Goal: Unclear

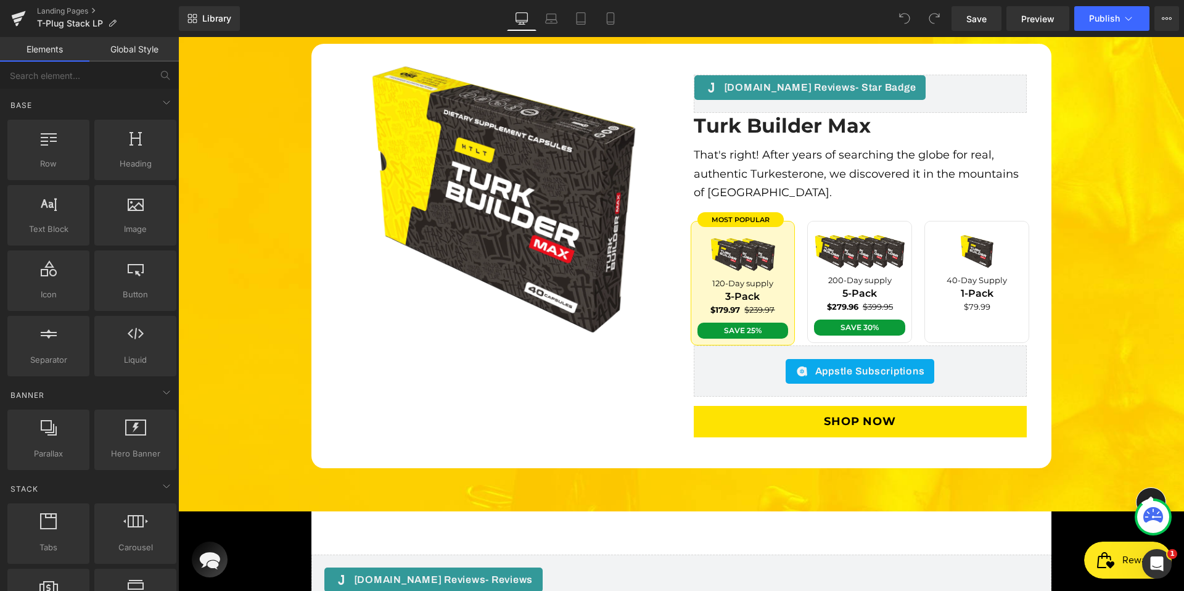
scroll to position [2645, 0]
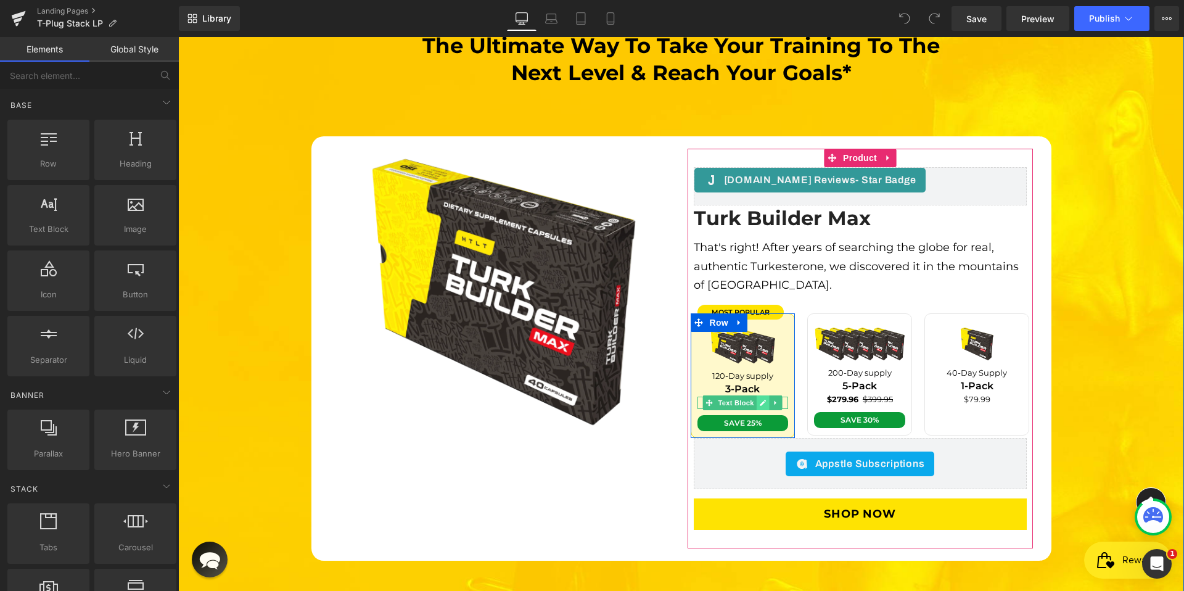
click at [760, 399] on icon at bounding box center [763, 402] width 6 height 6
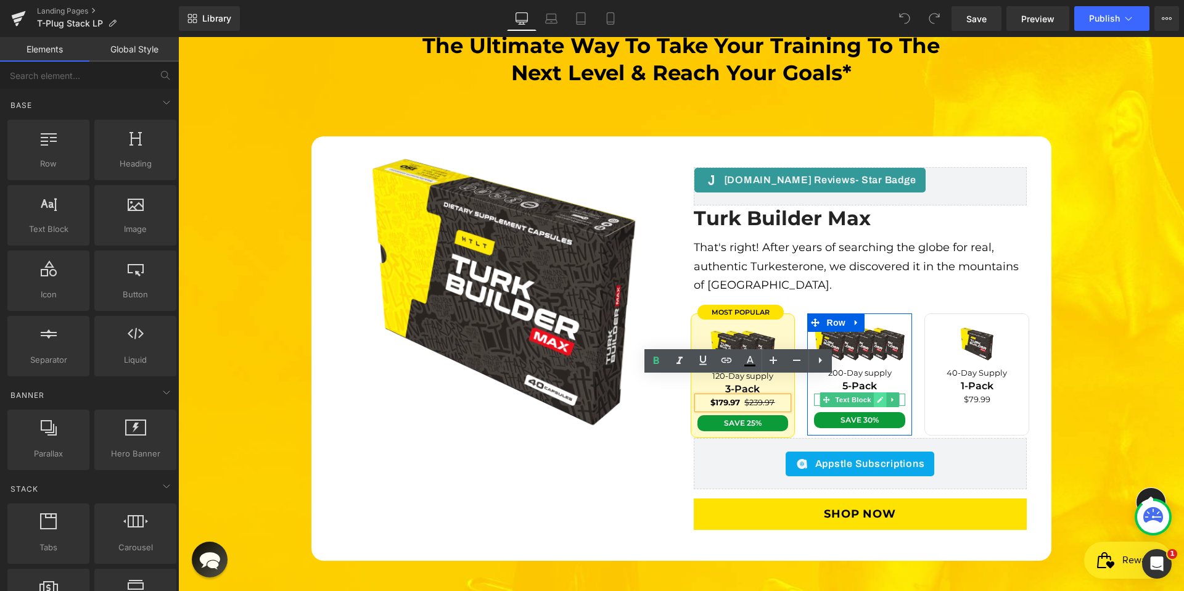
click at [874, 392] on link at bounding box center [880, 399] width 13 height 15
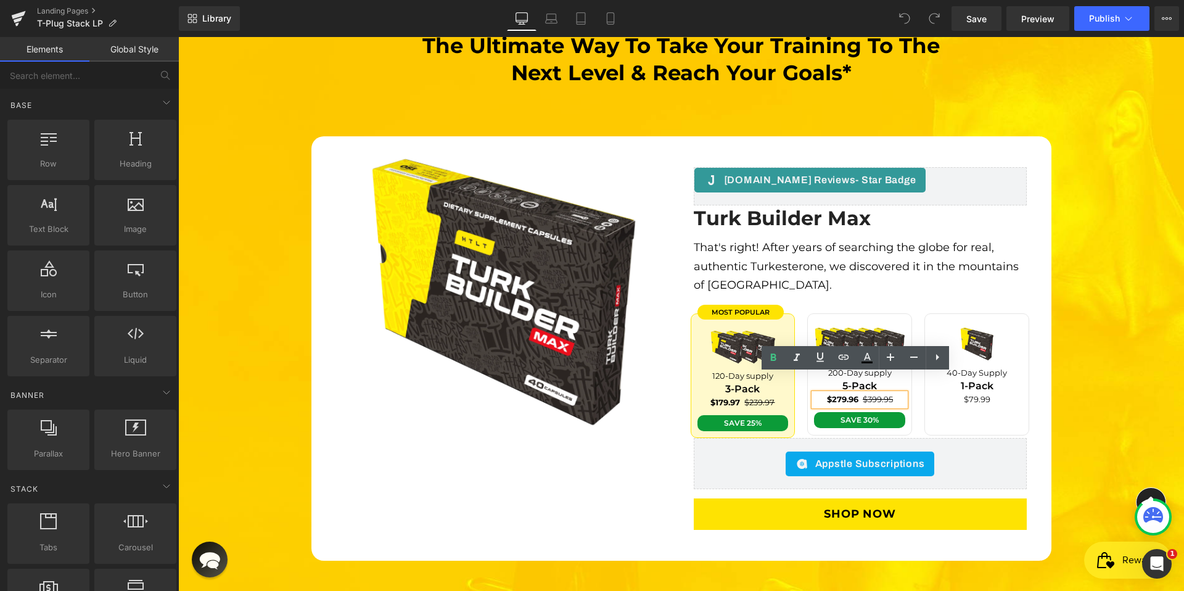
click at [854, 394] on span "$279.96 $399.95" at bounding box center [860, 399] width 66 height 10
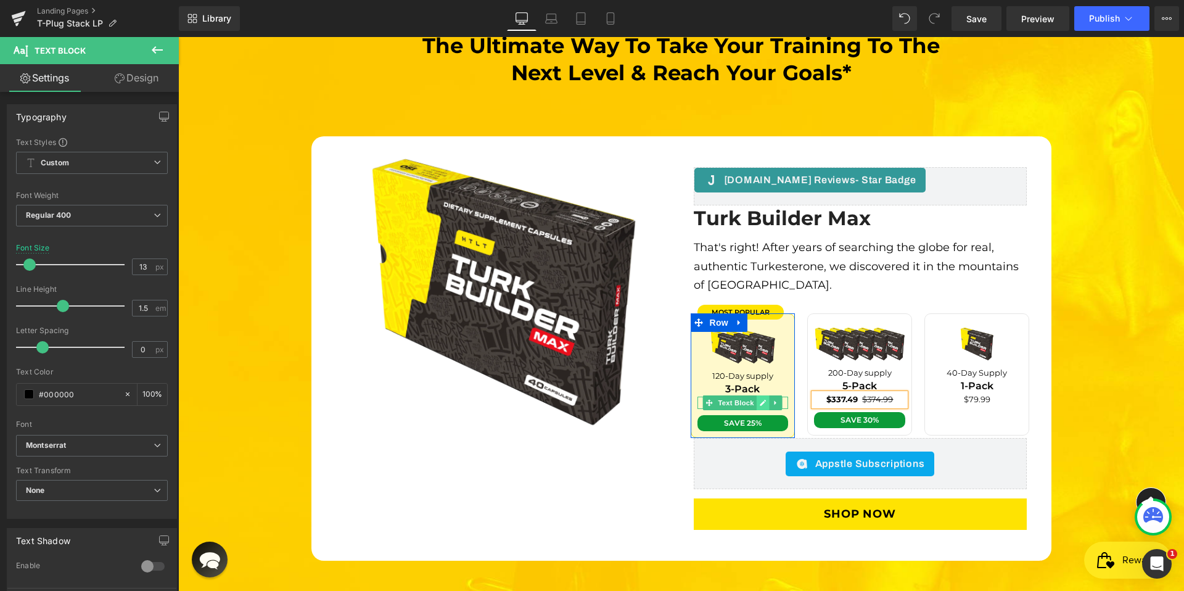
click at [760, 399] on icon at bounding box center [763, 402] width 6 height 6
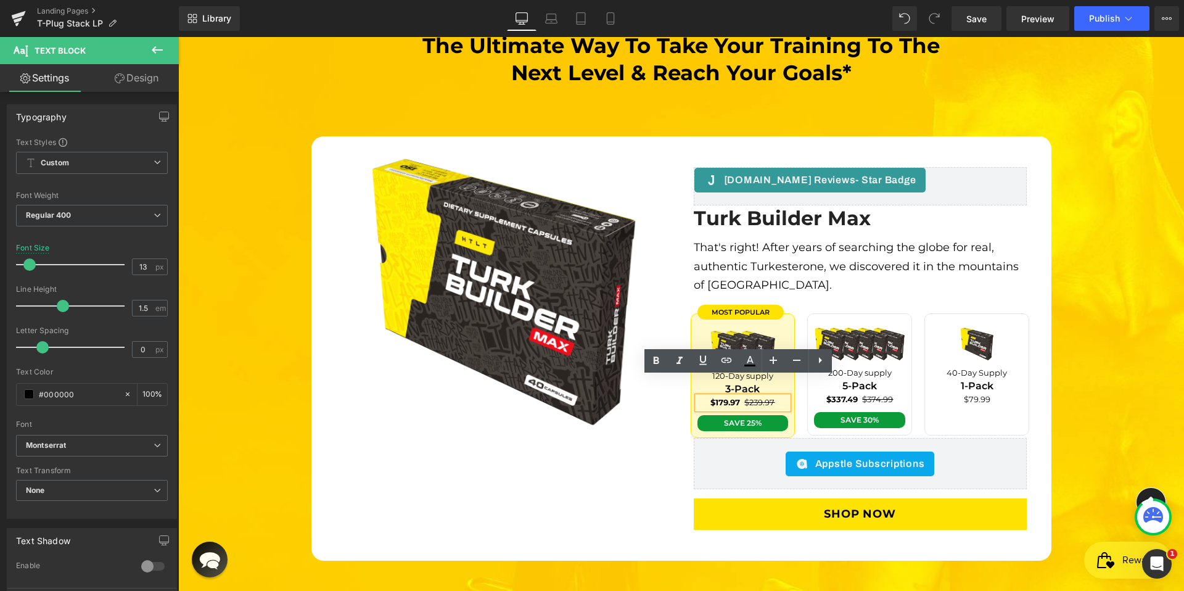
click at [735, 397] on span "$179.97 $239.97" at bounding box center [742, 402] width 64 height 10
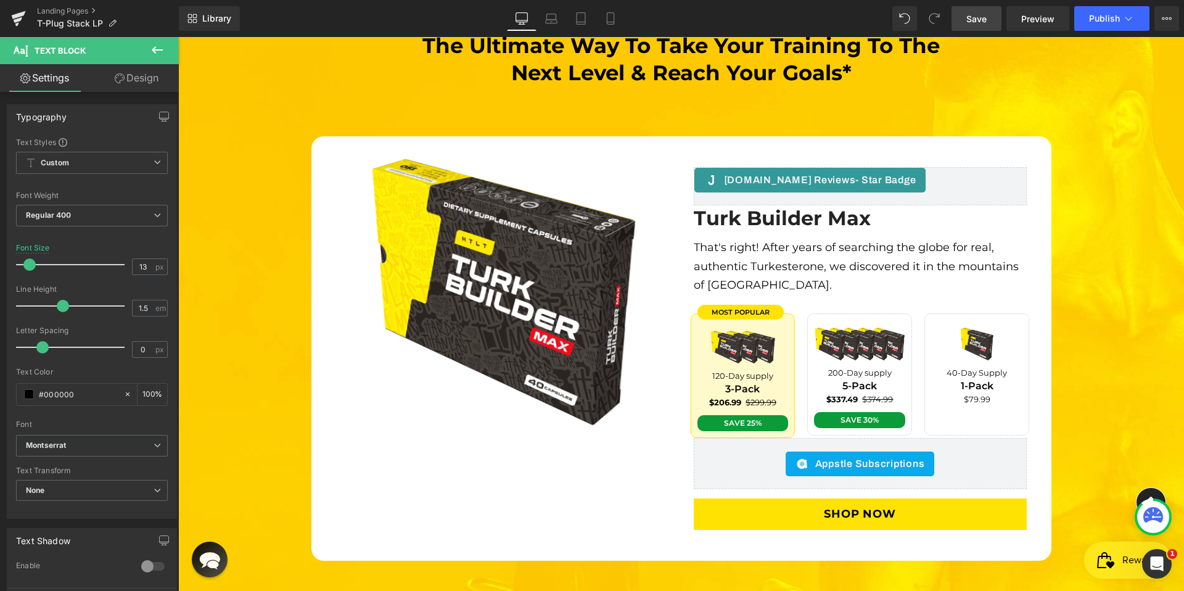
drag, startPoint x: 990, startPoint y: 25, endPoint x: 870, endPoint y: 72, distance: 128.5
click at [990, 25] on link "Save" at bounding box center [976, 18] width 50 height 25
click at [993, 22] on link "Save" at bounding box center [976, 18] width 50 height 25
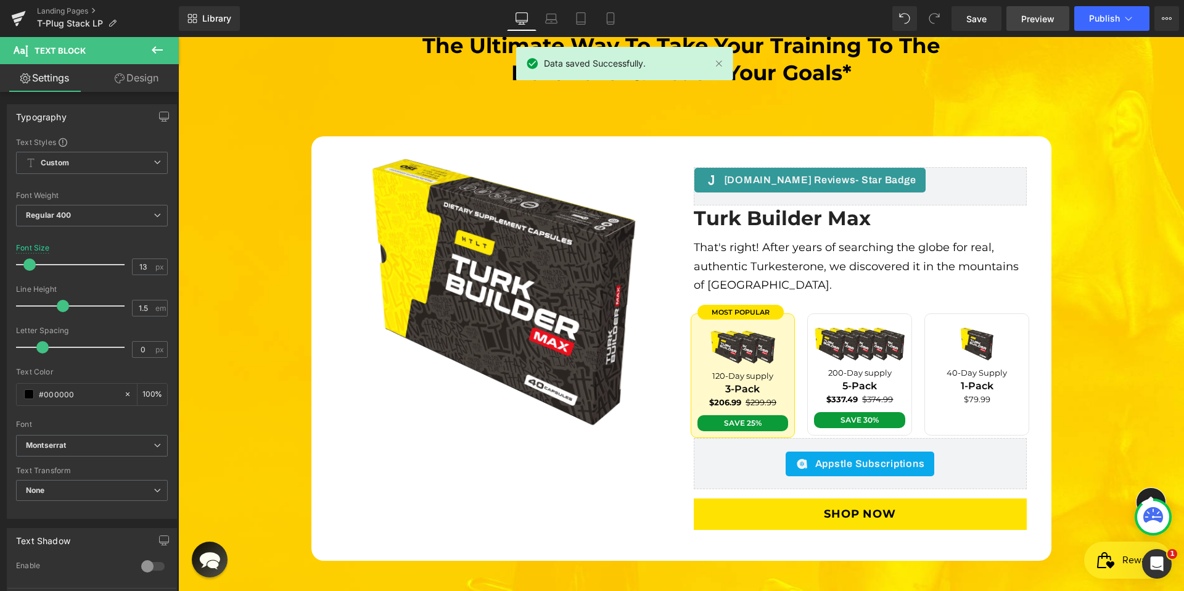
click at [1036, 26] on link "Preview" at bounding box center [1037, 18] width 63 height 25
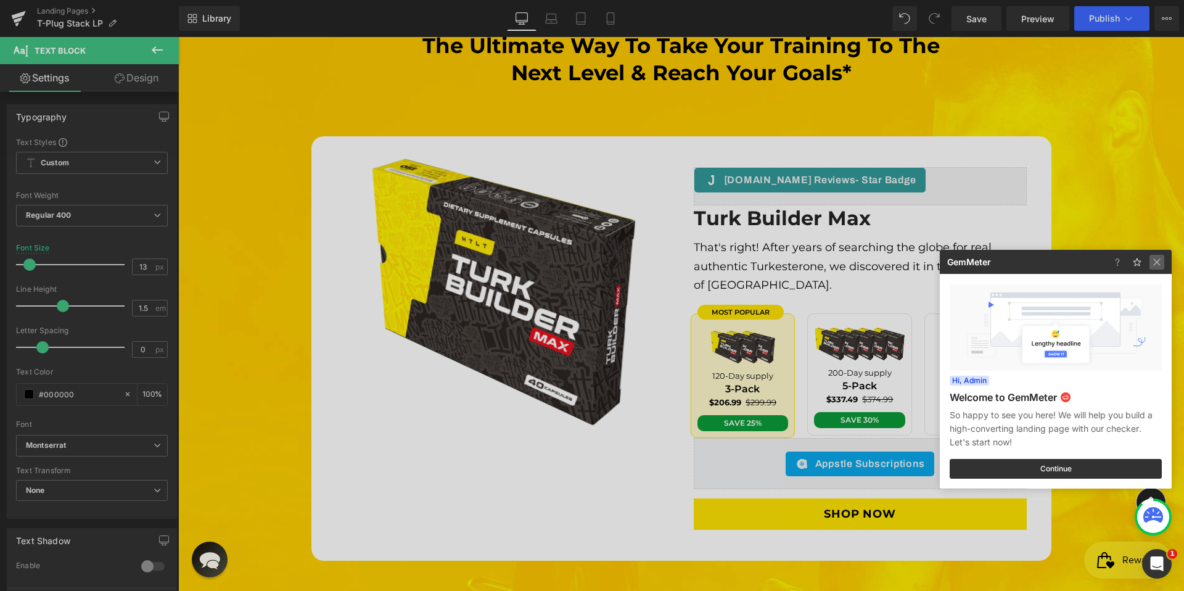
click at [1162, 260] on img at bounding box center [1156, 262] width 15 height 15
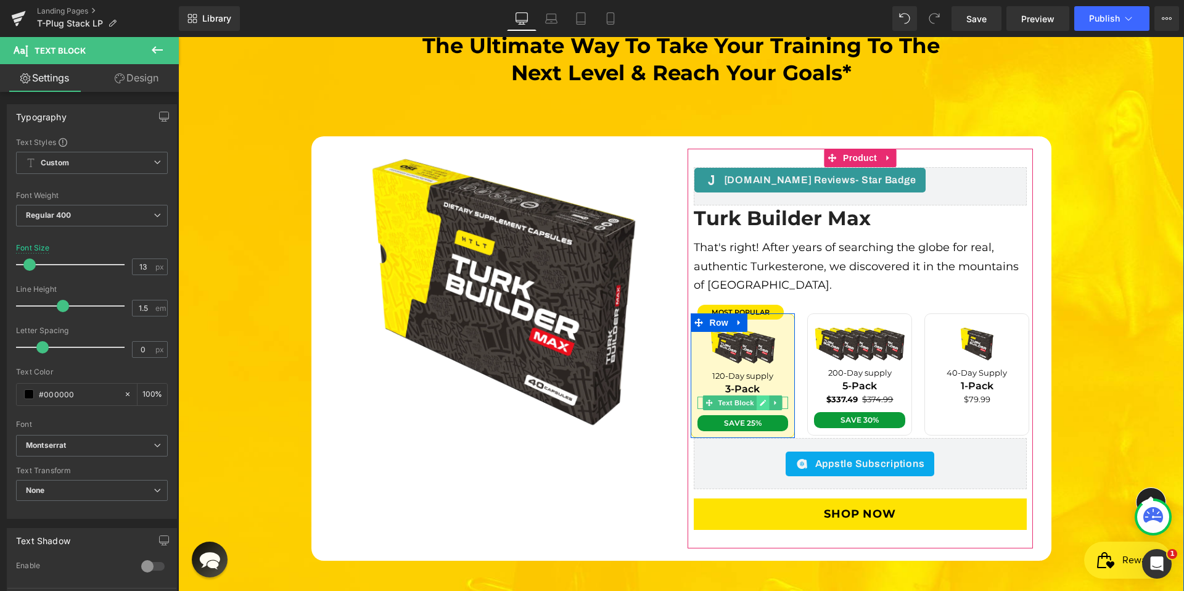
click at [760, 399] on icon at bounding box center [763, 402] width 7 height 7
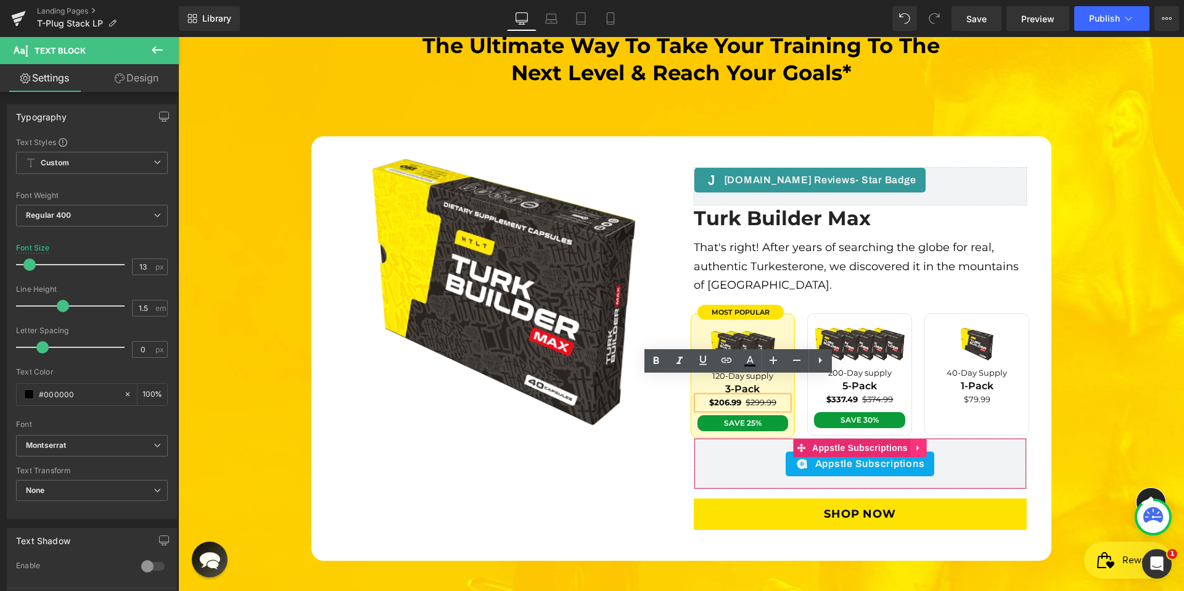
click at [916, 443] on icon at bounding box center [918, 447] width 9 height 9
click at [883, 456] on span "Appstle Subscriptions" at bounding box center [870, 463] width 110 height 15
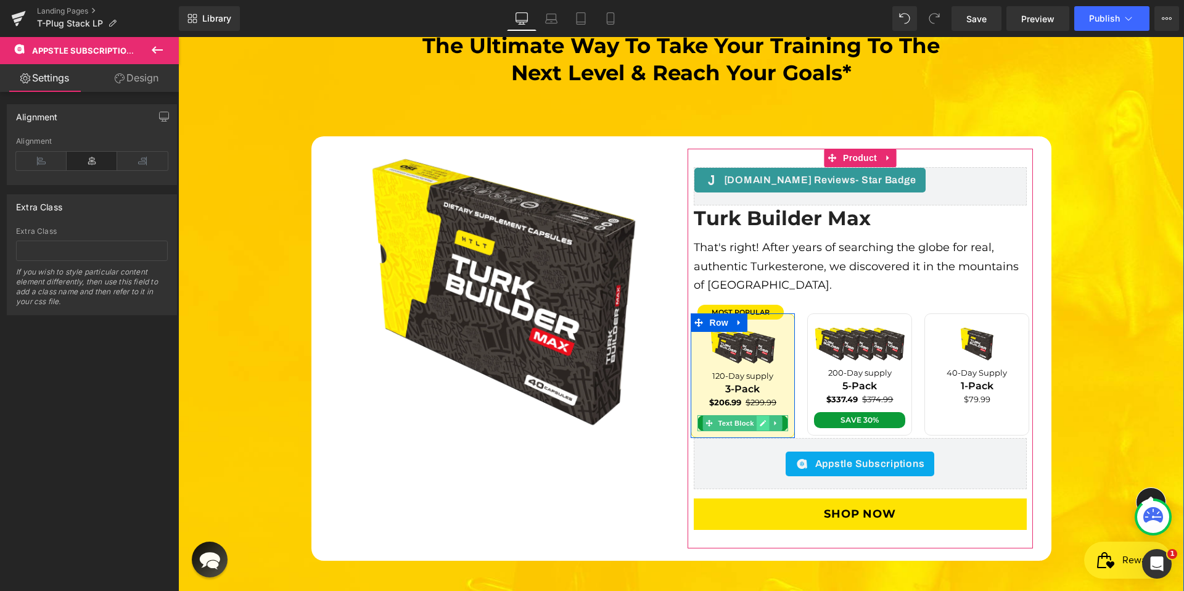
click at [760, 419] on icon at bounding box center [763, 422] width 7 height 7
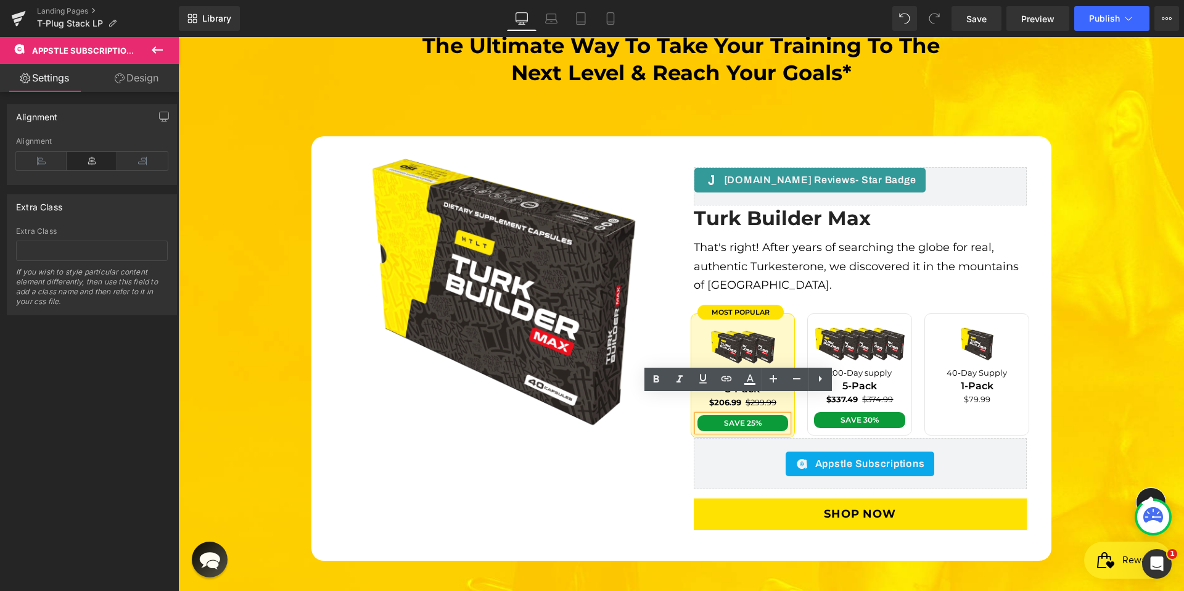
click at [750, 418] on span "Save 25%" at bounding box center [743, 422] width 38 height 9
